Goal: Task Accomplishment & Management: Complete application form

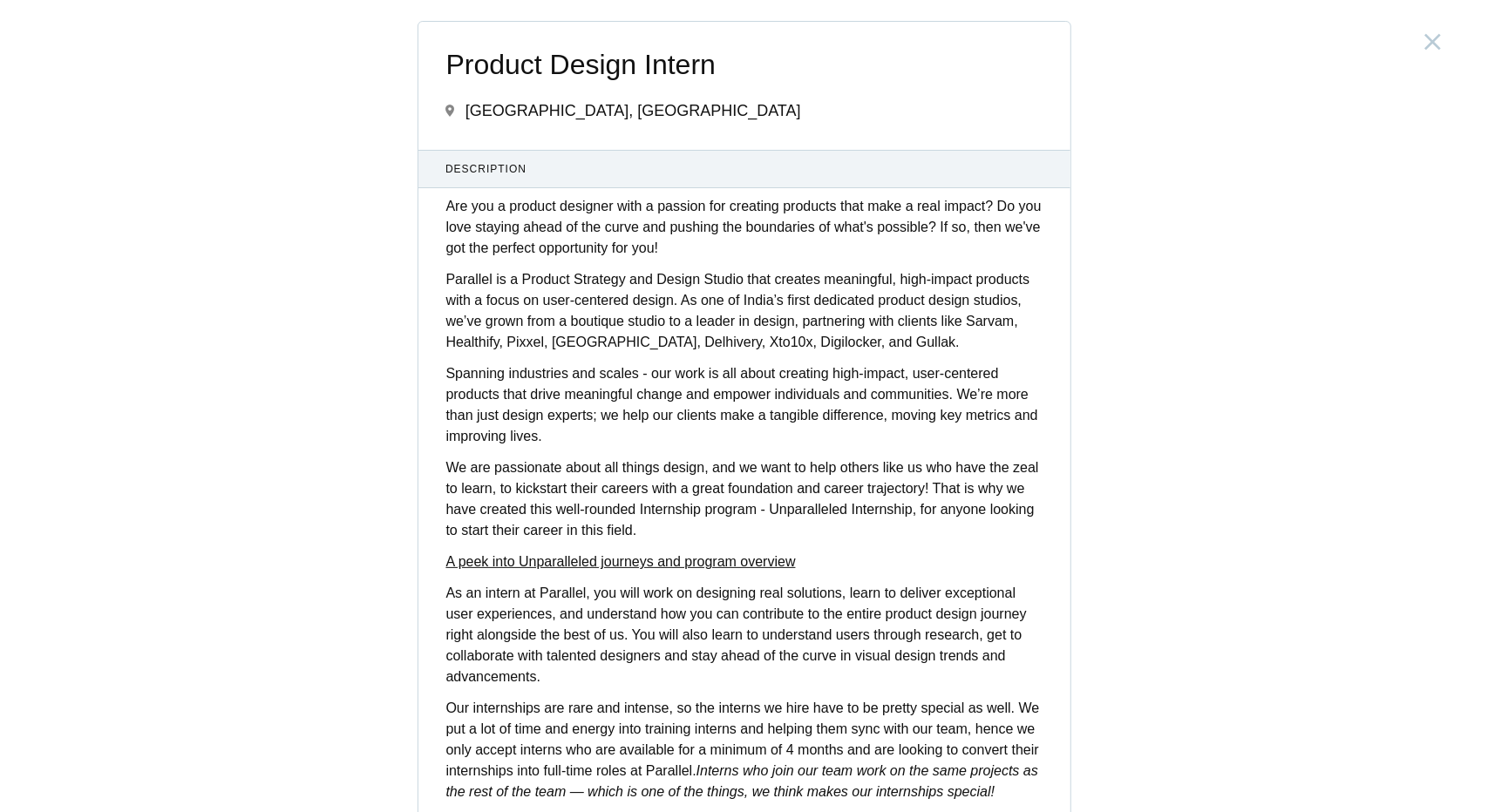
scroll to position [527, 0]
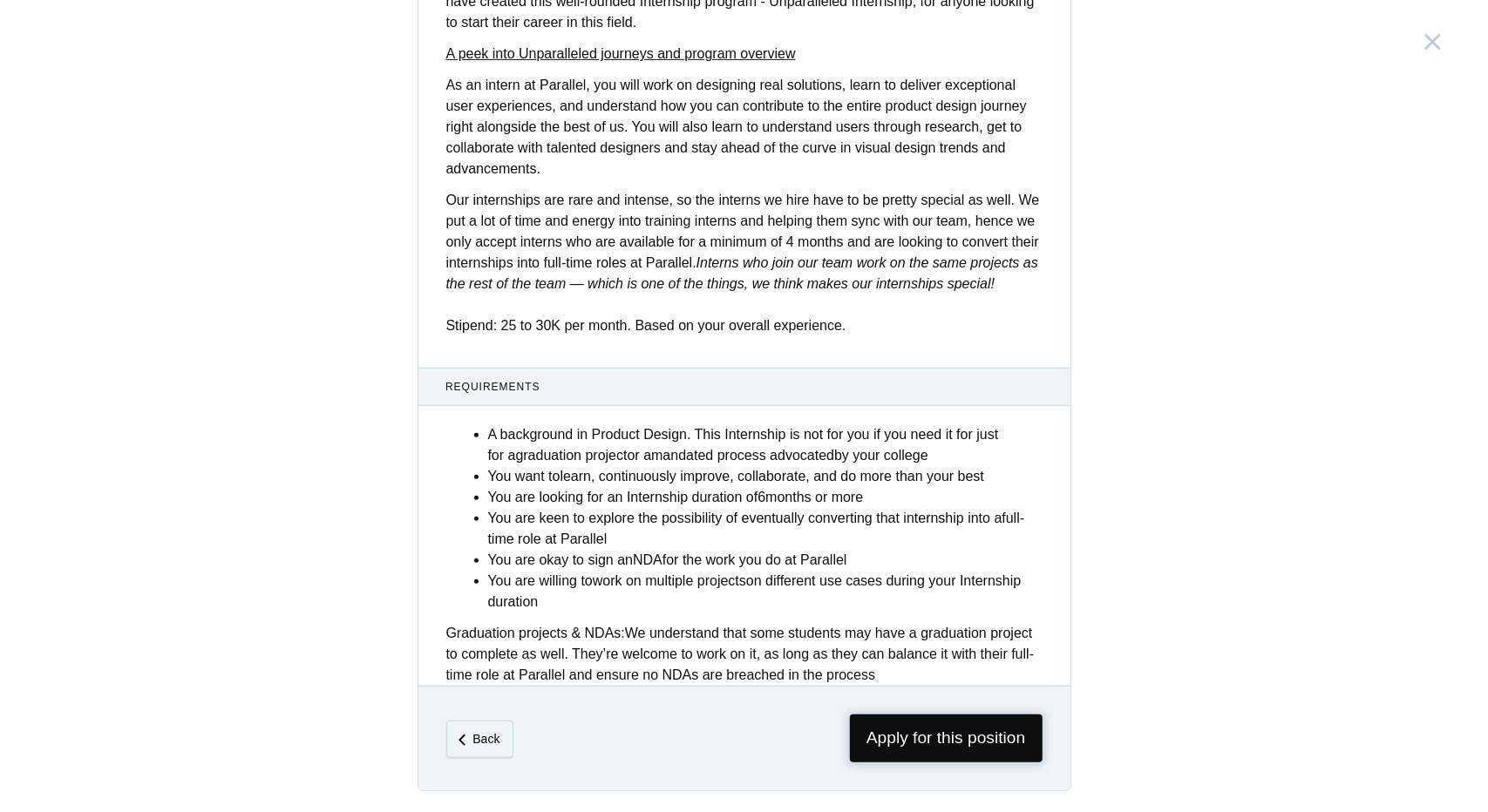
click at [947, 736] on span "Apply for this position" at bounding box center [946, 738] width 193 height 47
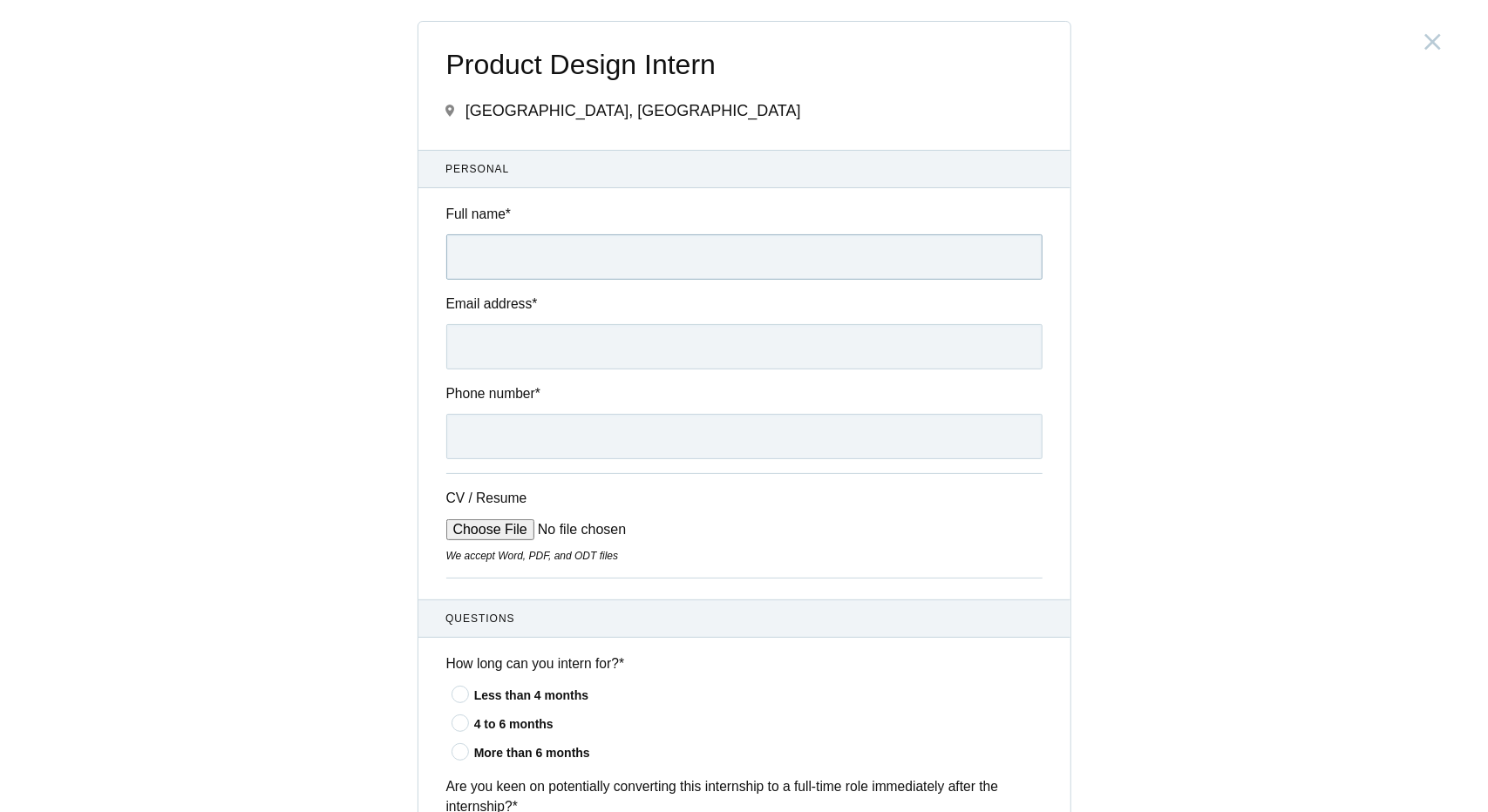
click at [597, 258] on input "Full name *" at bounding box center [745, 257] width 597 height 46
type input "[PERSON_NAME] [PERSON_NAME]"
click at [570, 248] on input "Full name *" at bounding box center [745, 257] width 597 height 46
type input "[PERSON_NAME] [PERSON_NAME]"
click at [506, 341] on input "Email address *" at bounding box center [745, 347] width 597 height 46
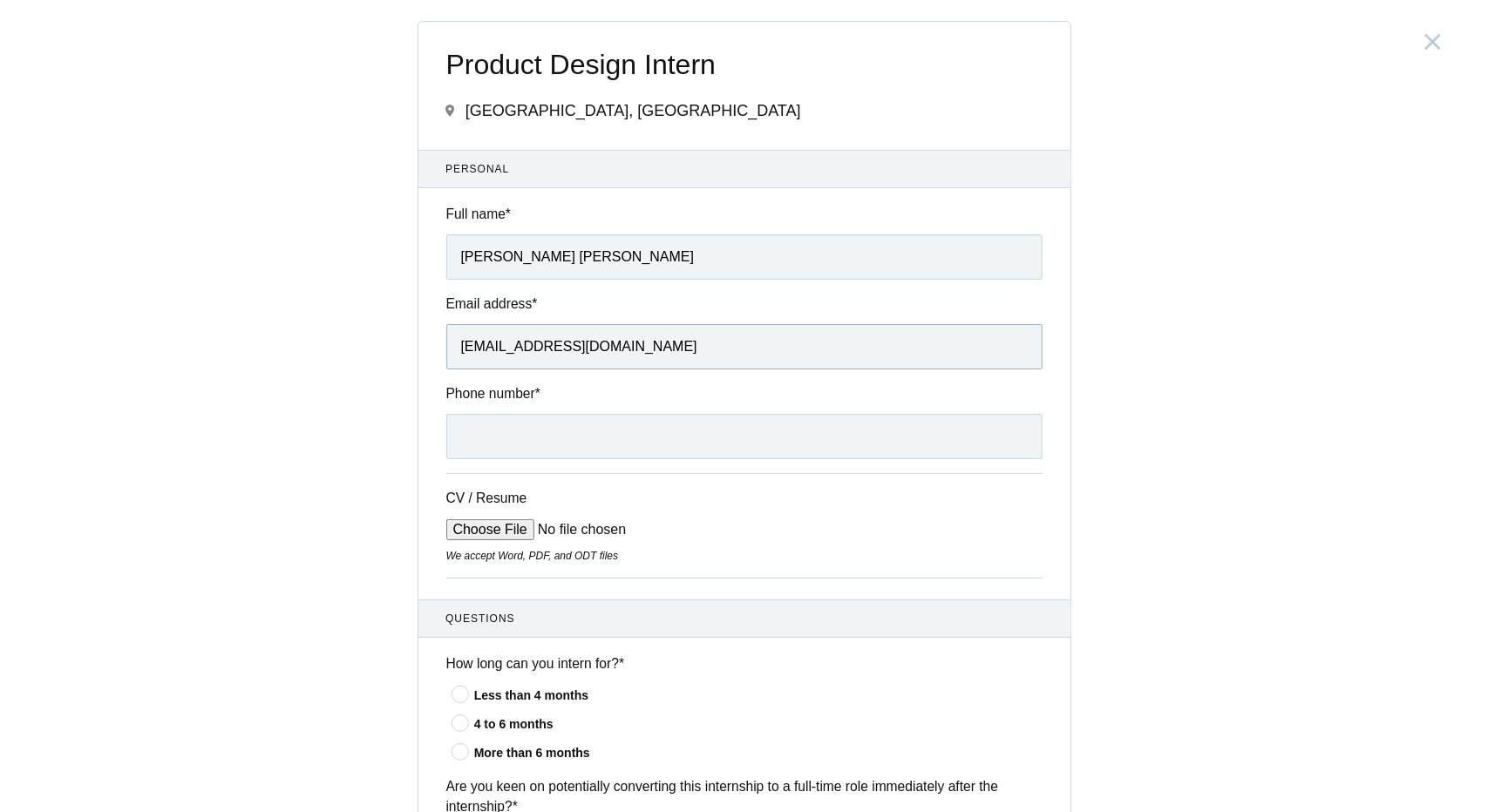
type input "[EMAIL_ADDRESS][DOMAIN_NAME]"
click at [495, 429] on input "Phone number *" at bounding box center [745, 437] width 597 height 46
type input "9881042272"
click at [491, 527] on input "CV / Resume" at bounding box center [579, 530] width 264 height 21
type input "C:\fakepath\[PERSON_NAME] [PERSON_NAME] Pawar_Resume_2025.pdf"
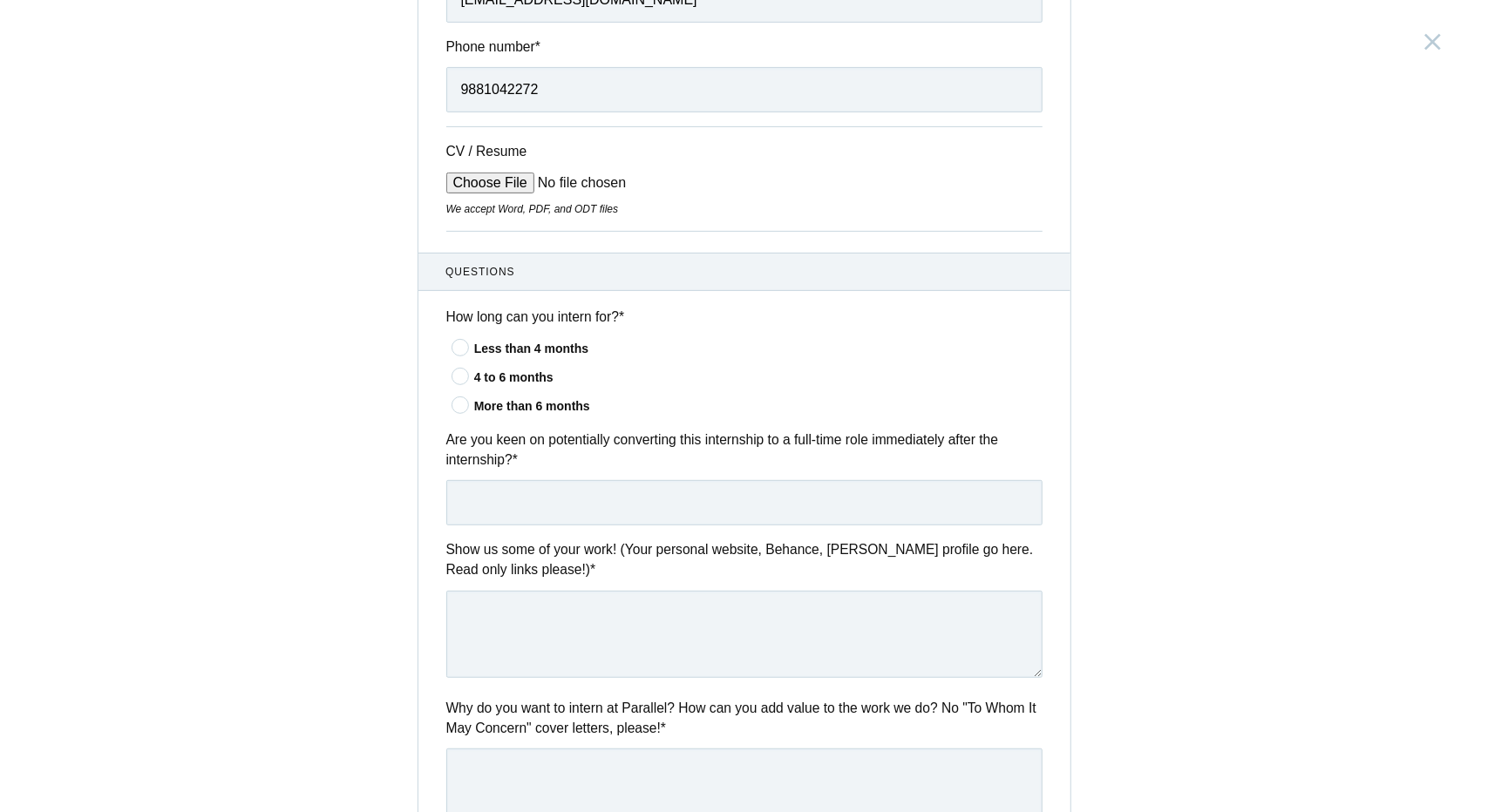
scroll to position [349, 0]
click at [459, 405] on icon at bounding box center [461, 403] width 32 height 11
click at [0, 0] on input"] "More than 6 months" at bounding box center [0, 0] width 0 height 0
click at [531, 486] on input "text" at bounding box center [745, 501] width 597 height 46
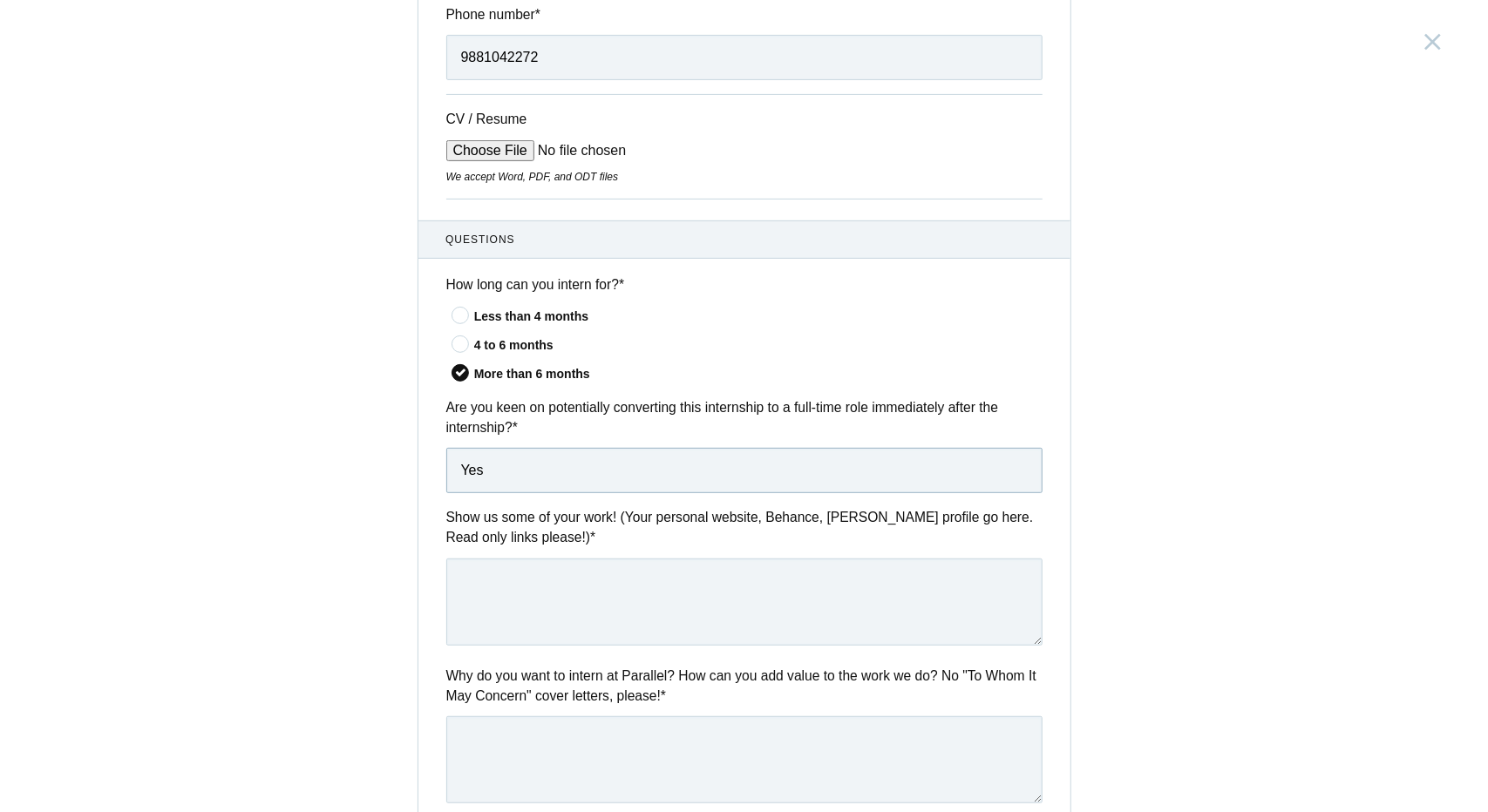
scroll to position [436, 0]
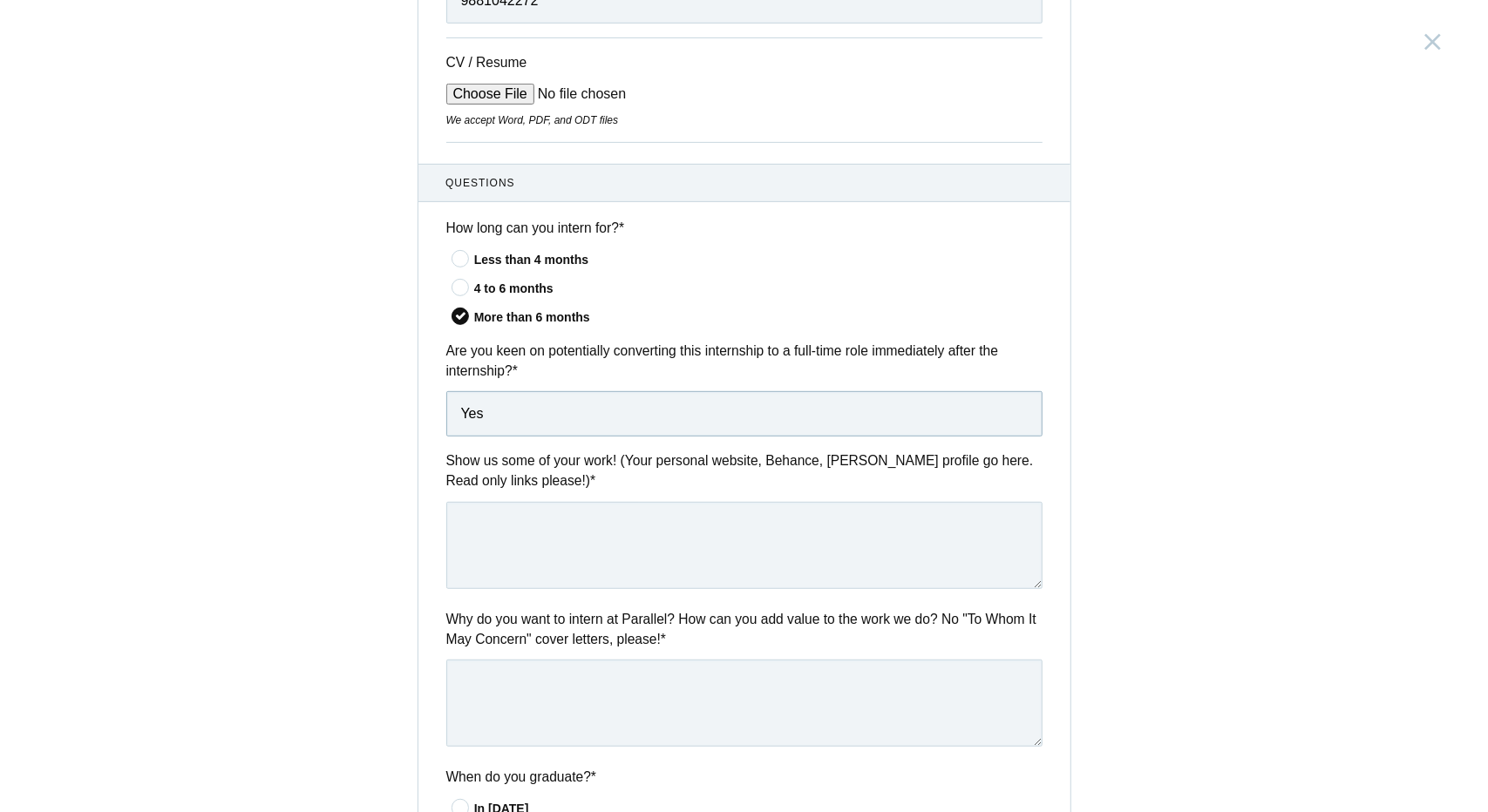
type input "Yes"
click at [559, 538] on textarea at bounding box center [745, 545] width 597 height 87
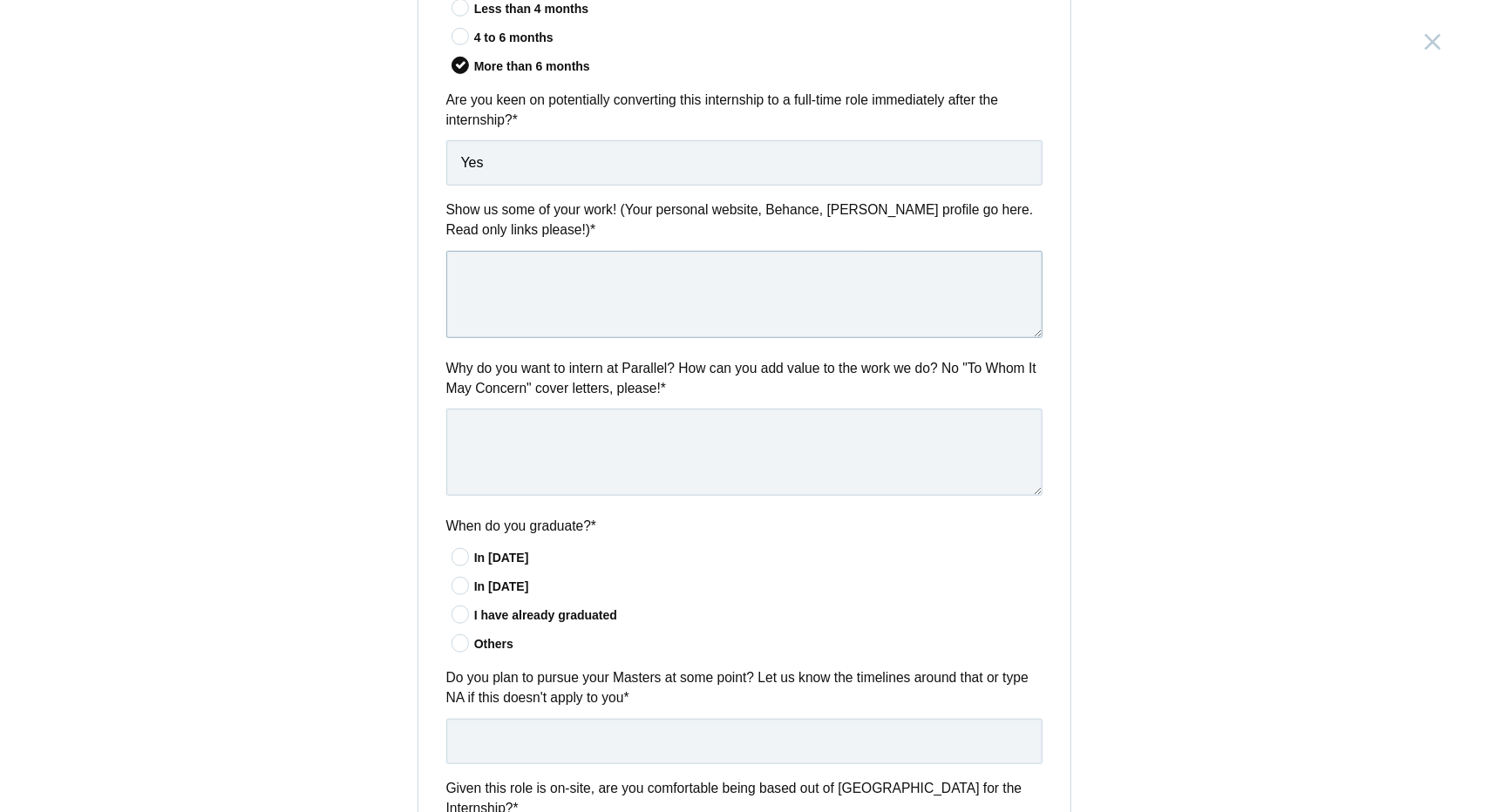
scroll to position [697, 0]
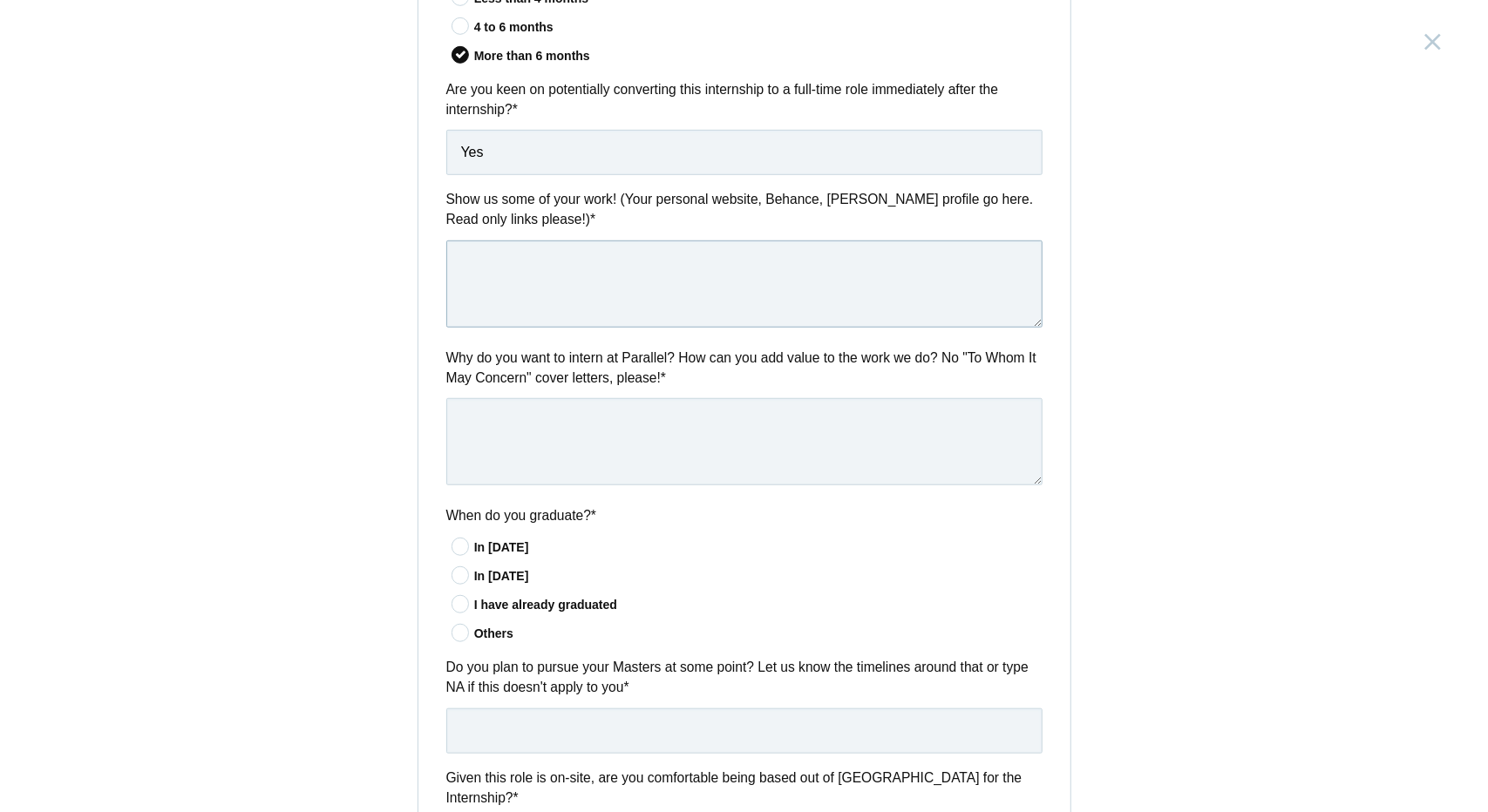
click at [507, 260] on textarea at bounding box center [745, 284] width 597 height 87
paste textarea "[URL][DOMAIN_NAME]"
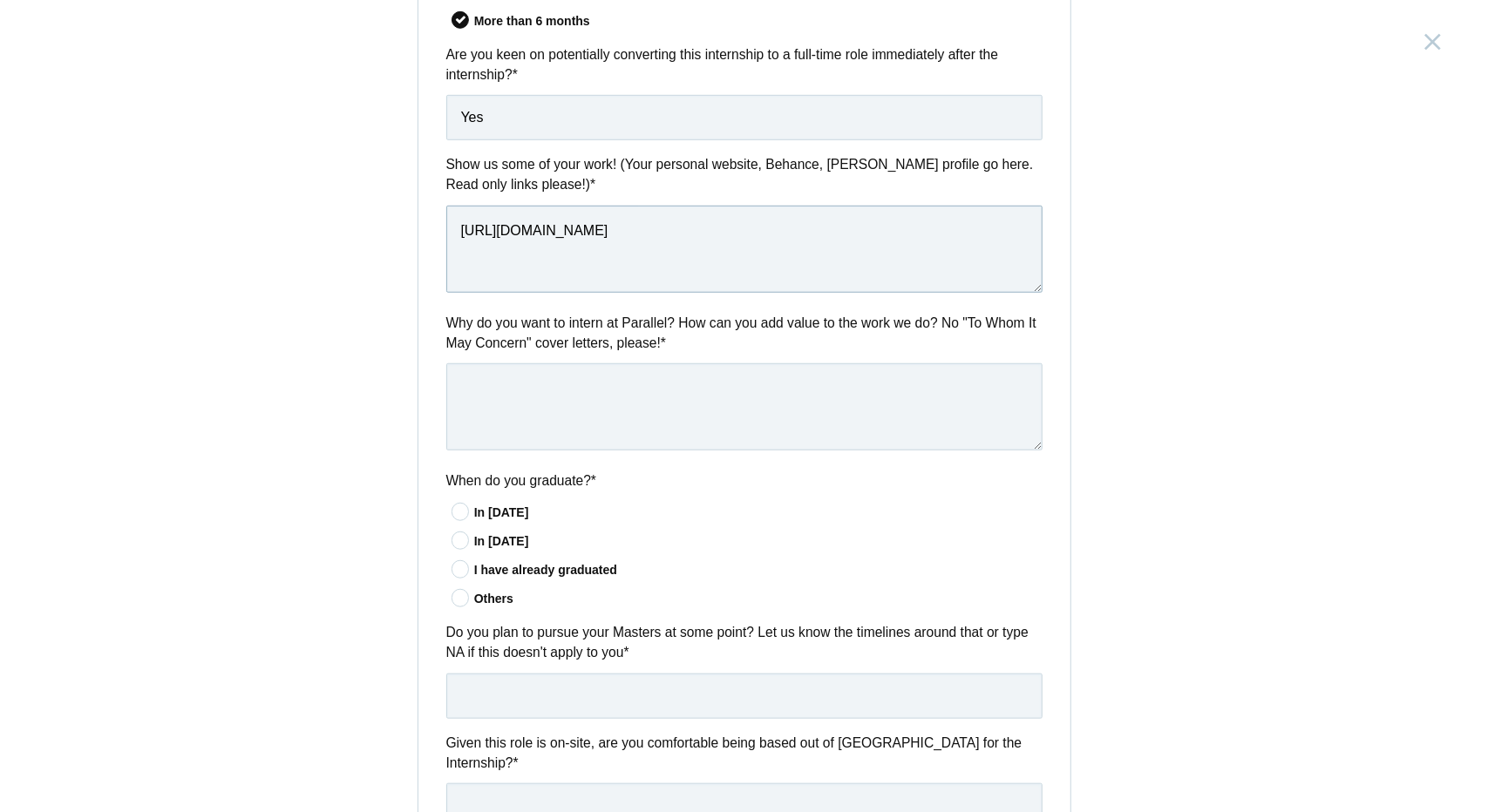
scroll to position [784, 0]
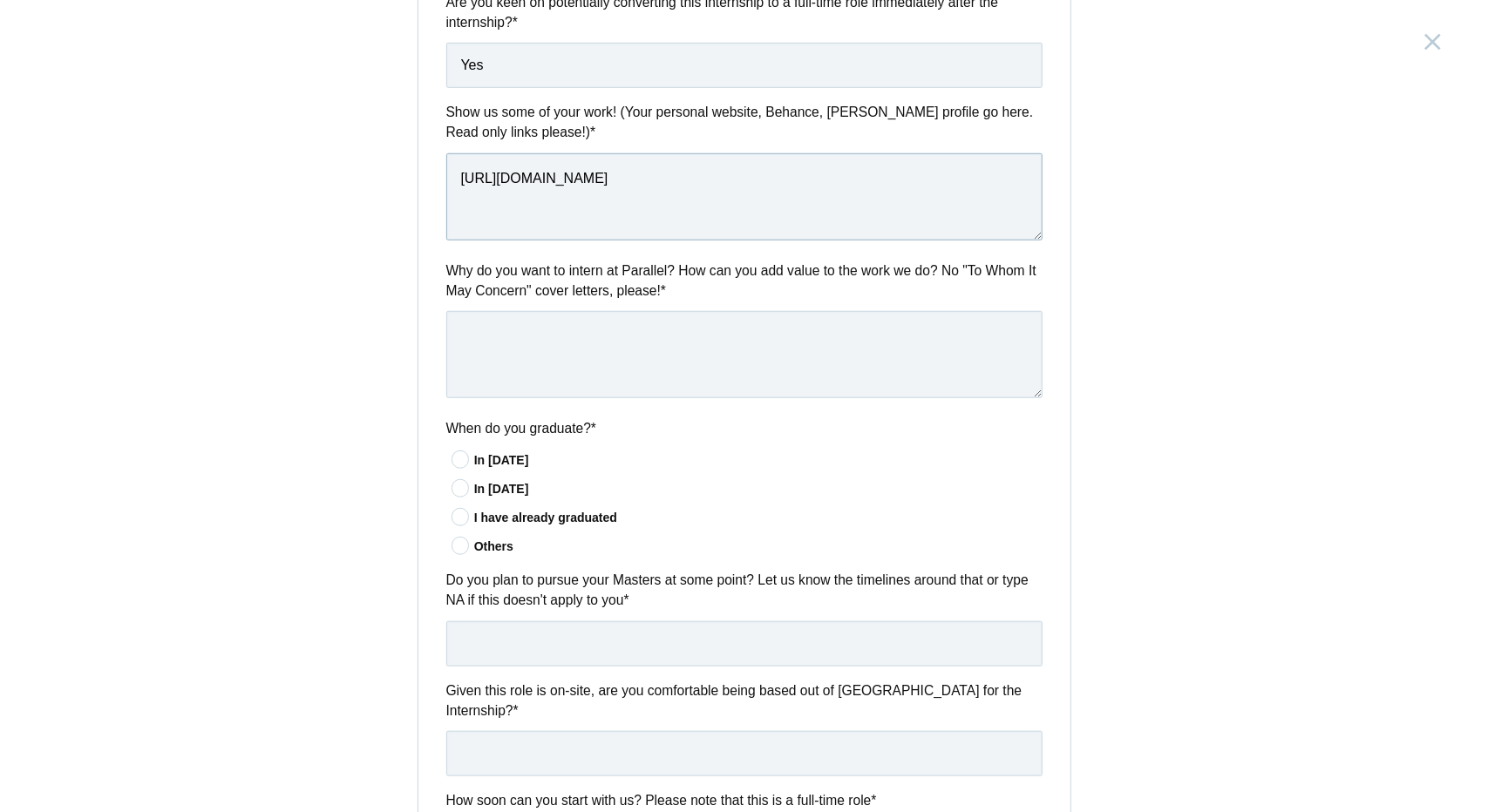
type textarea "[URL][DOMAIN_NAME]"
click at [706, 358] on textarea at bounding box center [745, 355] width 597 height 87
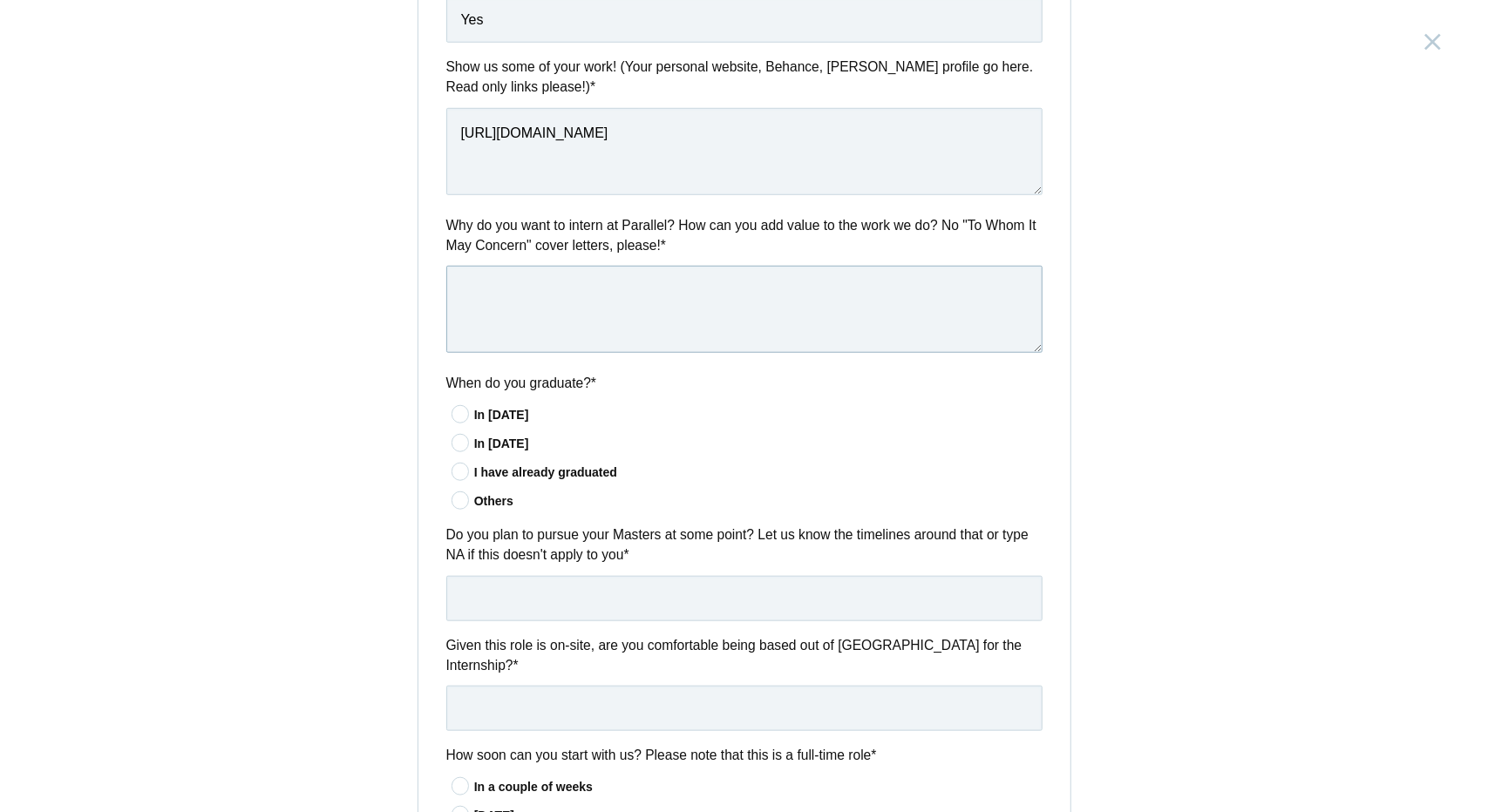
scroll to position [871, 0]
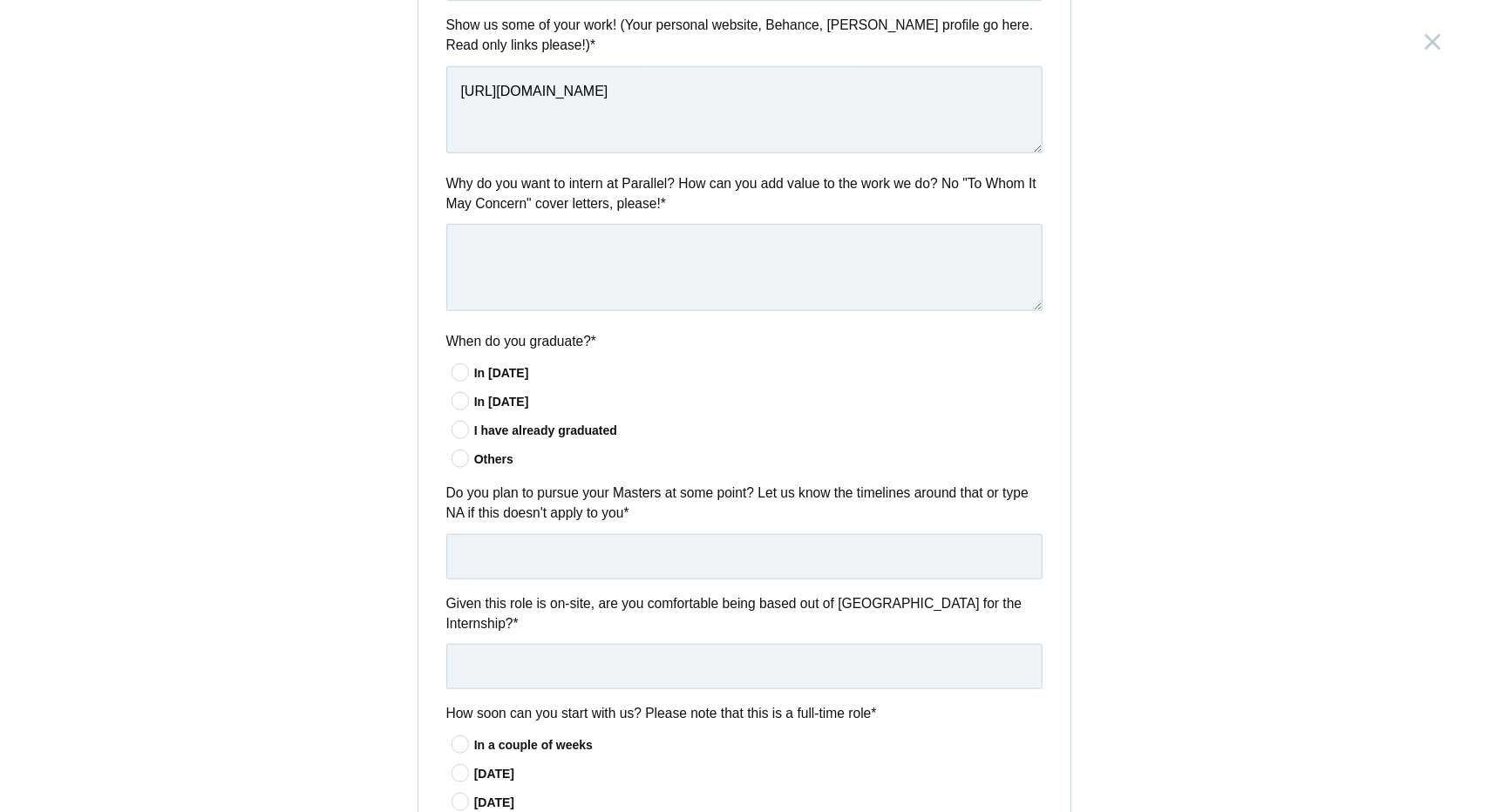
click at [452, 396] on icon at bounding box center [461, 402] width 32 height 11
click at [0, 0] on input"] "In [DATE]" at bounding box center [0, 0] width 0 height 0
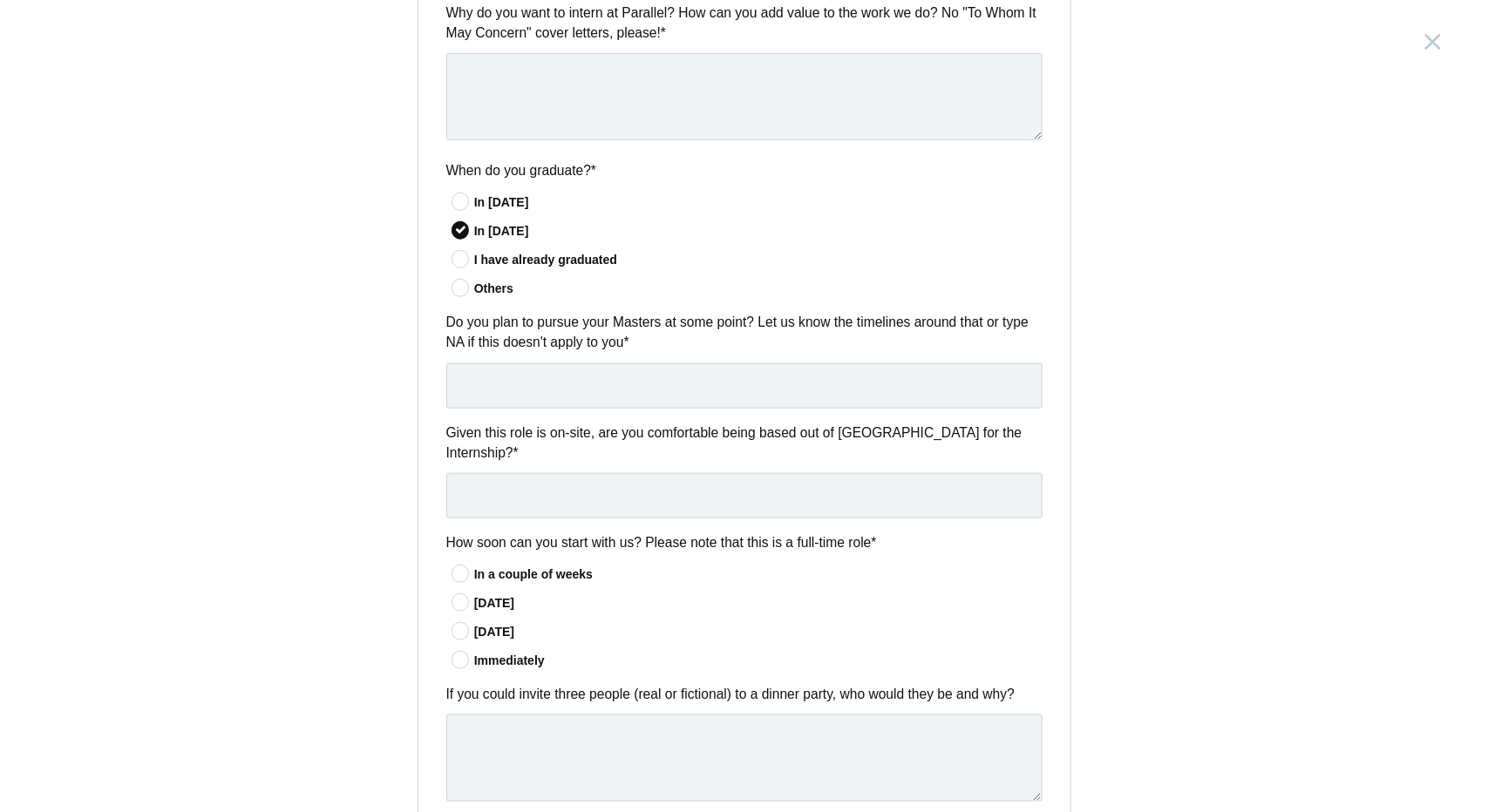
scroll to position [1046, 0]
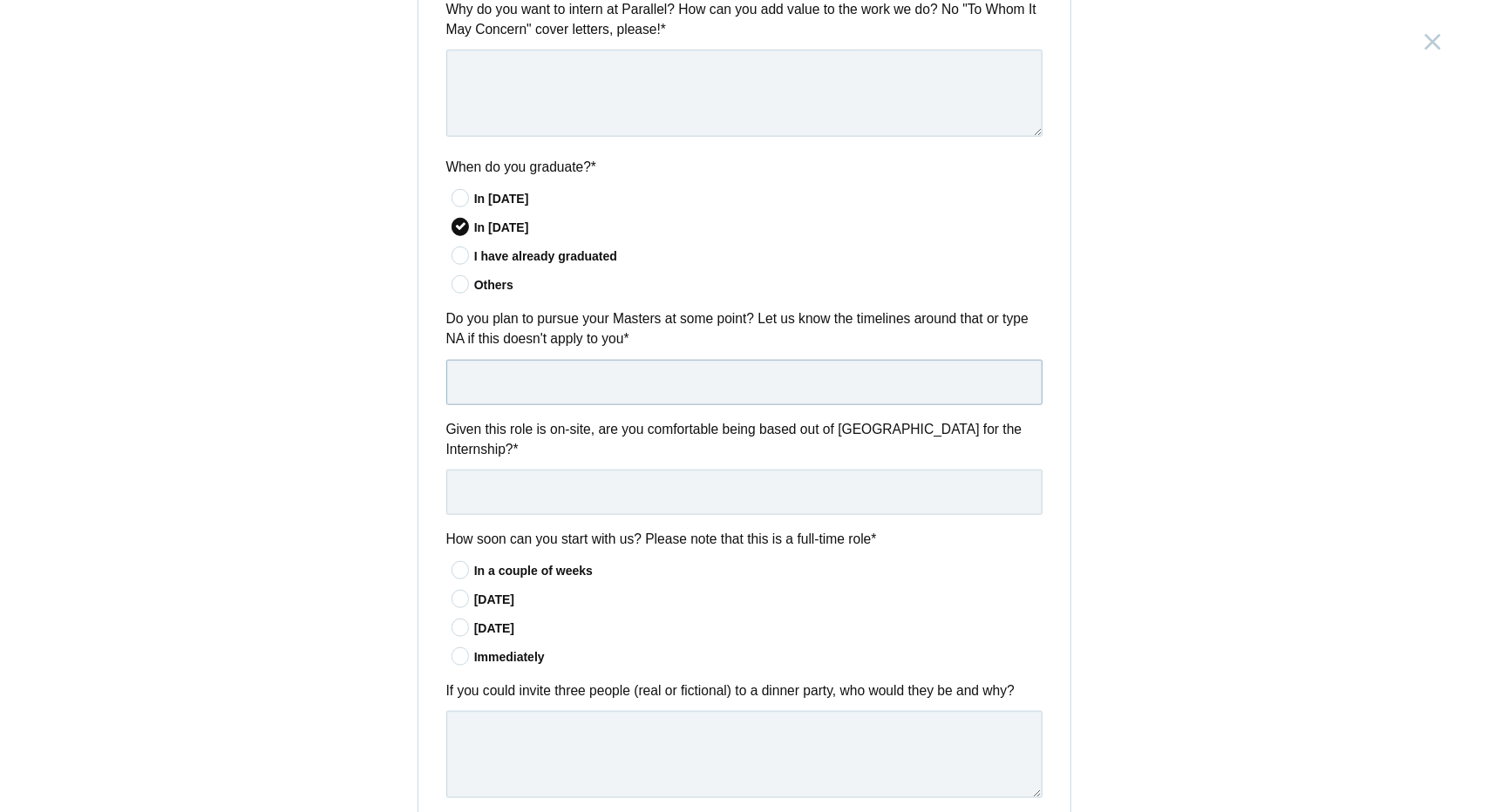
click at [473, 383] on input "text" at bounding box center [745, 383] width 597 height 46
click at [447, 485] on input "text" at bounding box center [745, 493] width 597 height 46
type input "Yes"
click at [460, 568] on icon at bounding box center [461, 571] width 32 height 11
click at [0, 0] on input"] "In a couple of weeks" at bounding box center [0, 0] width 0 height 0
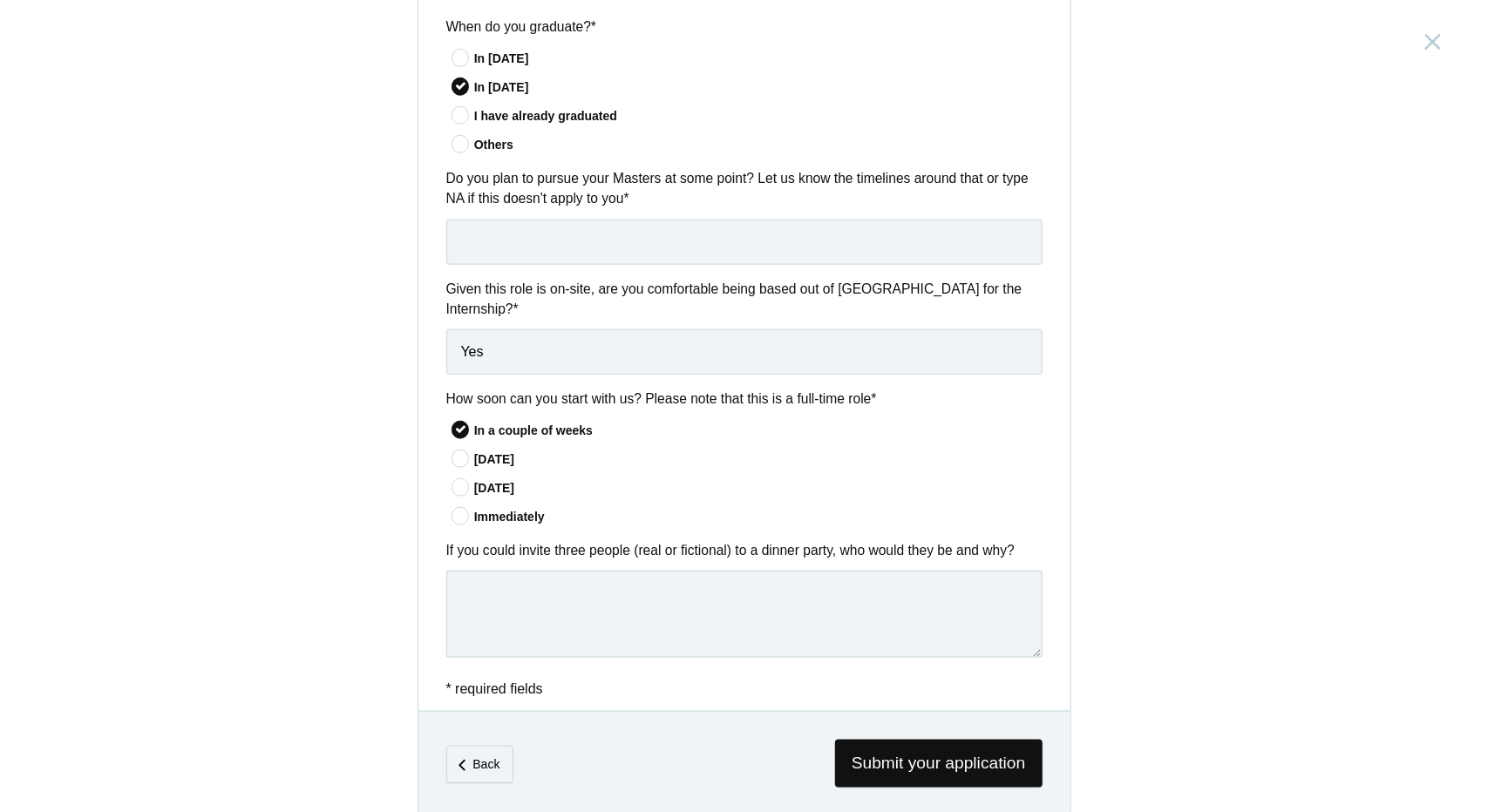
scroll to position [1206, 0]
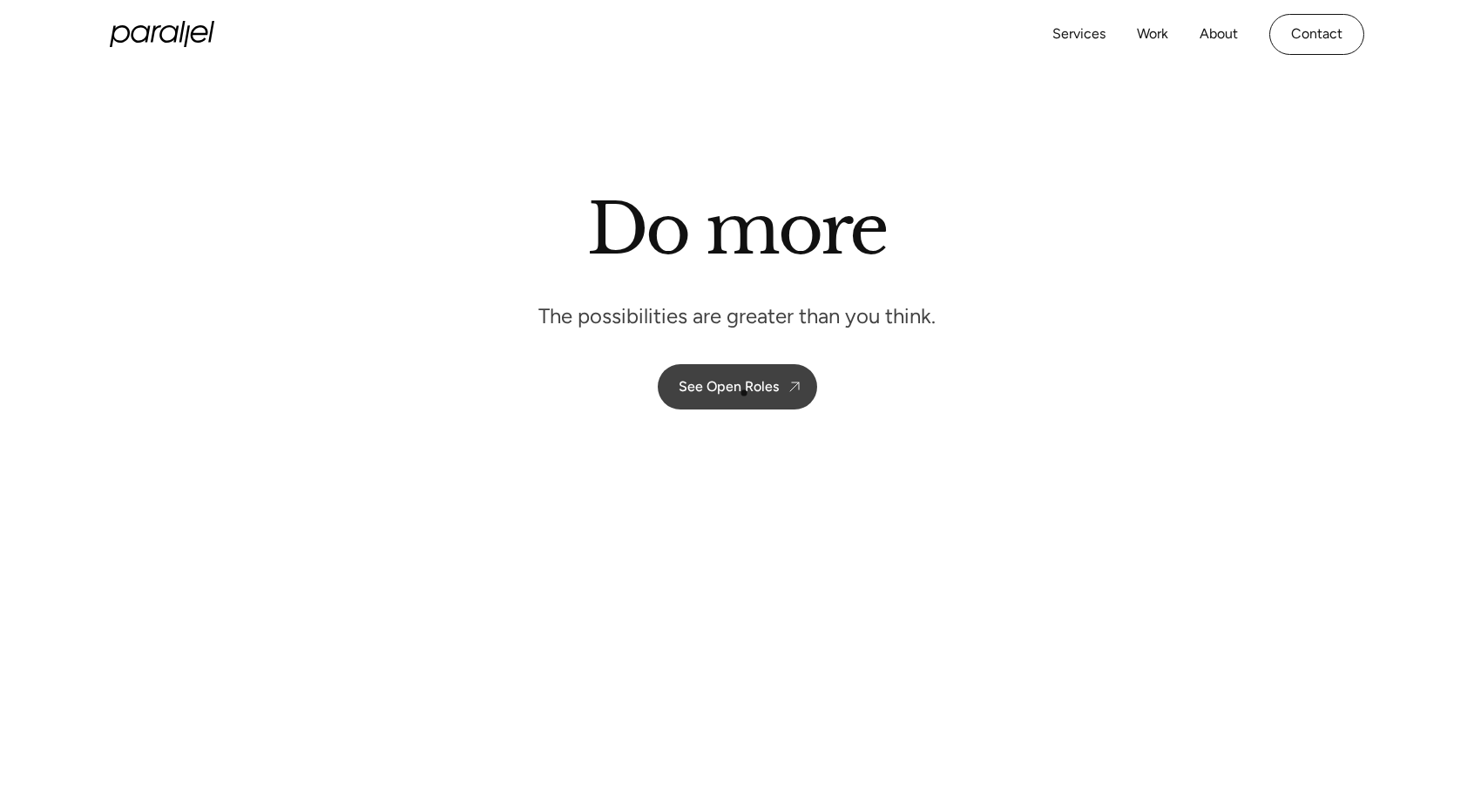
click at [745, 382] on div "See Open Roles" at bounding box center [729, 386] width 101 height 16
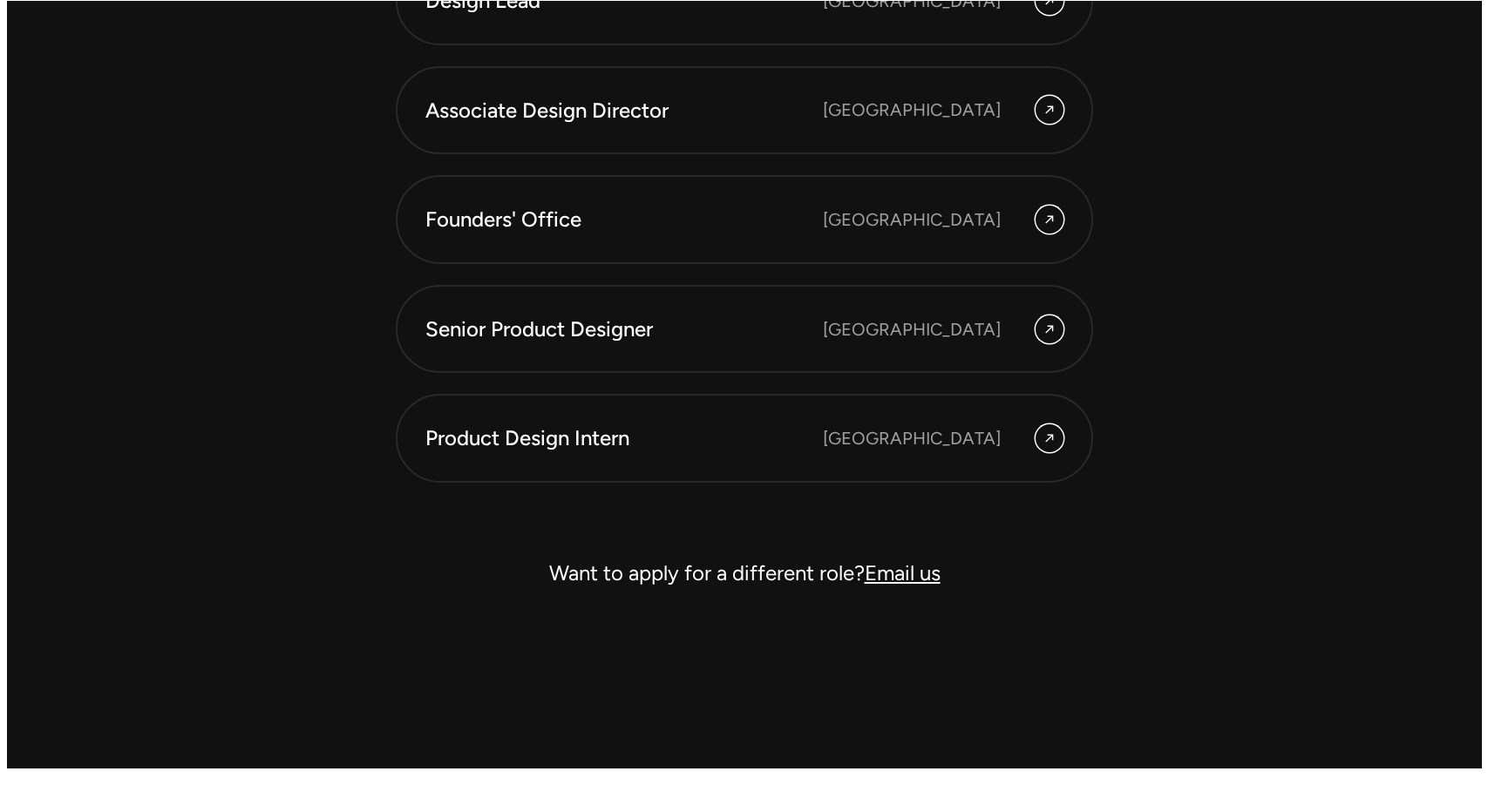
scroll to position [5038, 0]
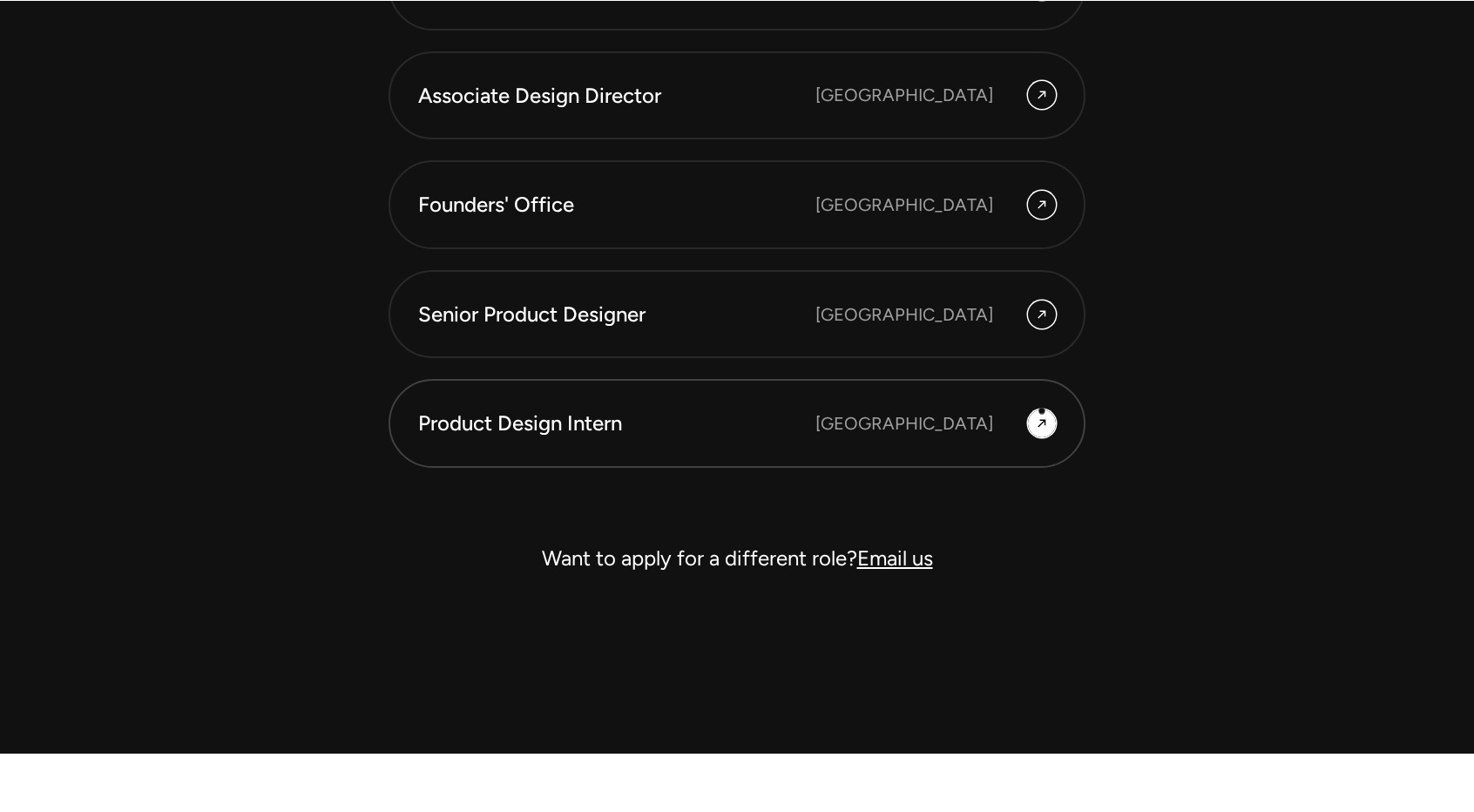
click at [1043, 412] on div at bounding box center [1042, 423] width 28 height 28
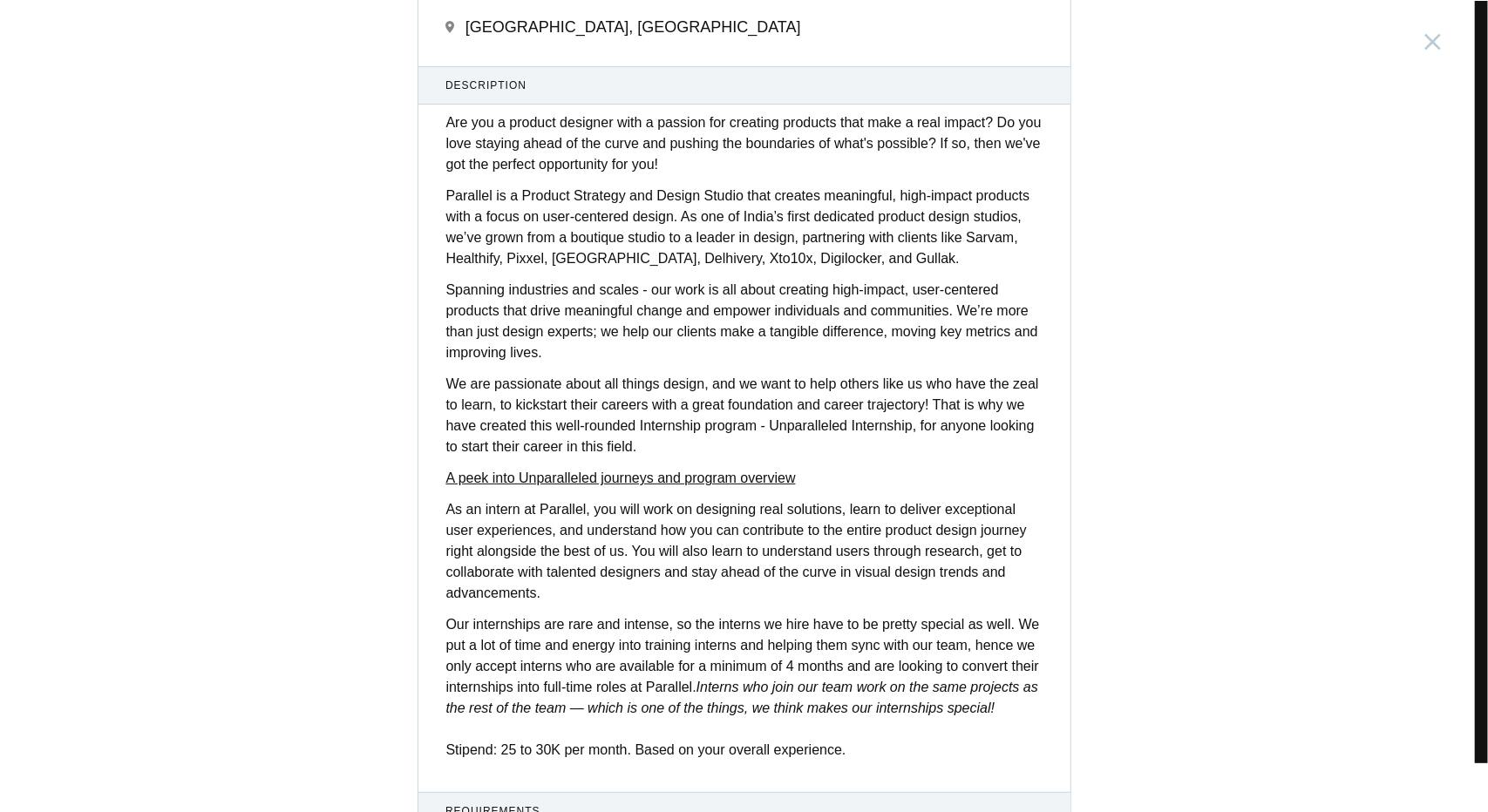
scroll to position [87, 0]
